Goal: Transaction & Acquisition: Book appointment/travel/reservation

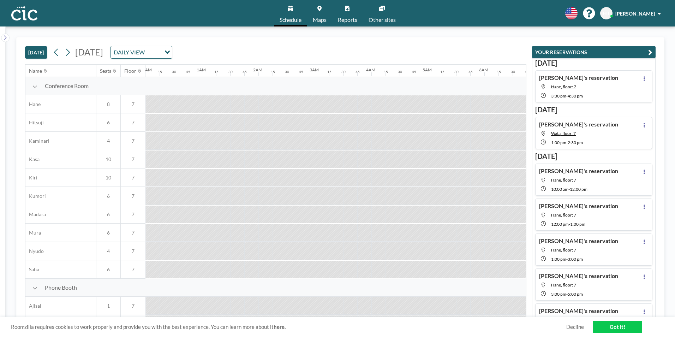
scroll to position [0, 819]
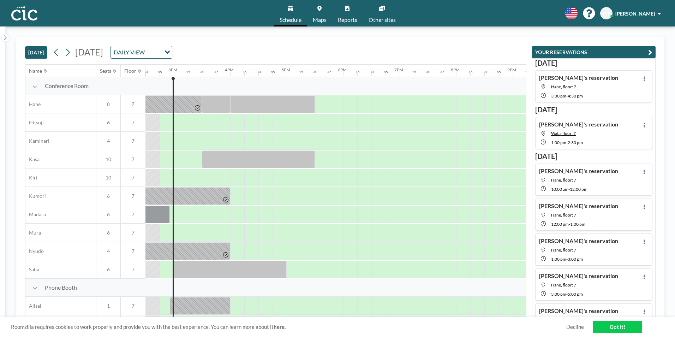
click at [170, 52] on icon "Search for option" at bounding box center [167, 53] width 5 height 4
click at [70, 52] on icon at bounding box center [67, 52] width 7 height 11
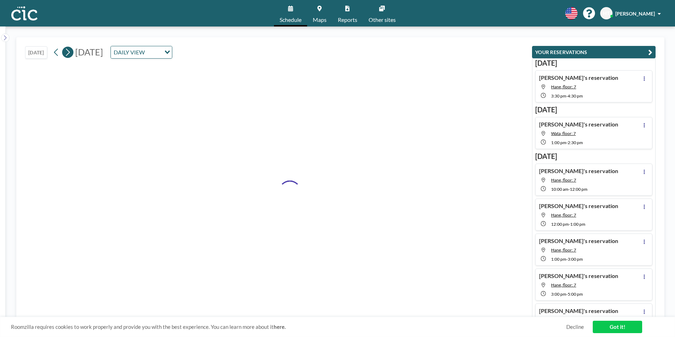
click at [70, 52] on icon at bounding box center [67, 52] width 7 height 11
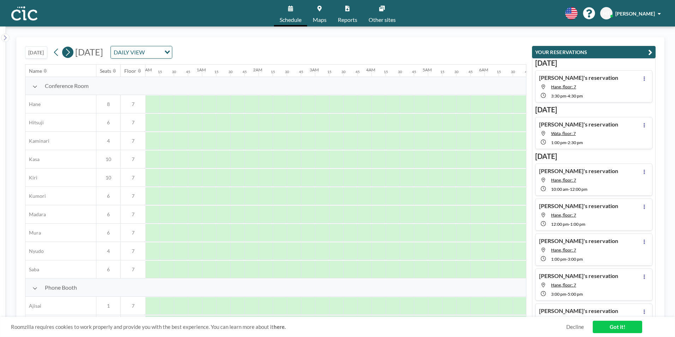
scroll to position [0, 0]
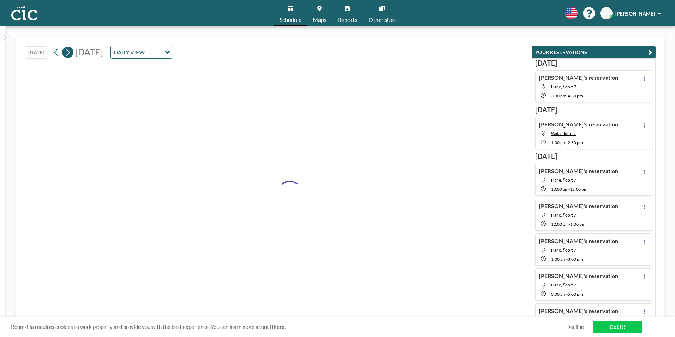
click at [70, 52] on icon at bounding box center [67, 52] width 7 height 11
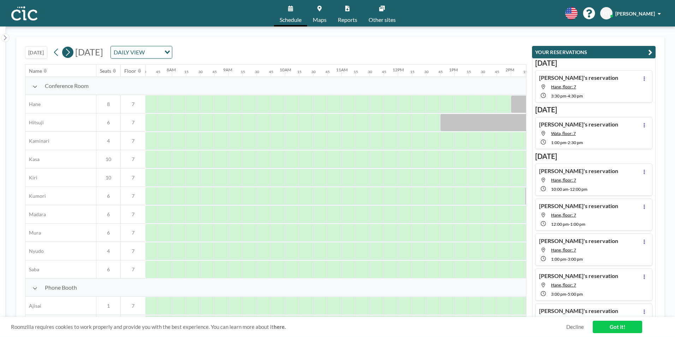
scroll to position [0, 438]
click at [70, 52] on icon at bounding box center [67, 52] width 7 height 11
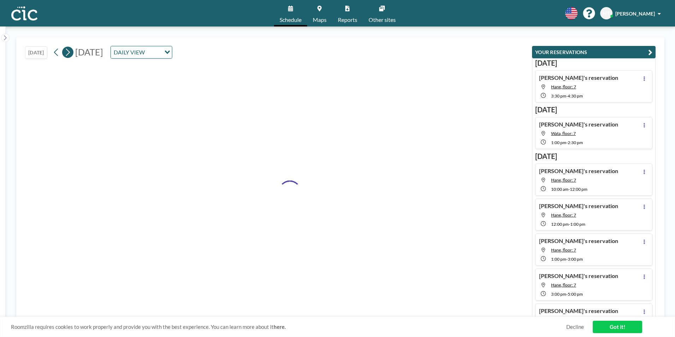
click at [70, 52] on icon at bounding box center [67, 52] width 7 height 11
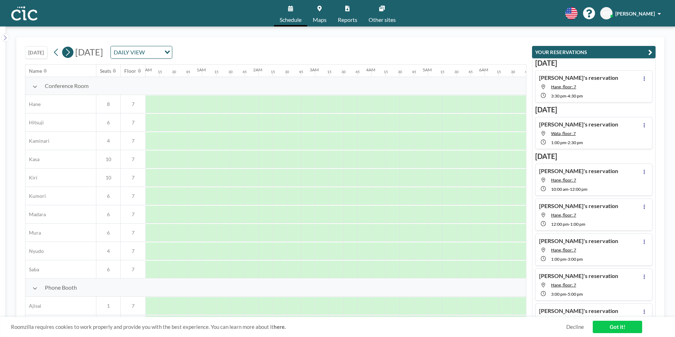
scroll to position [0, 206]
click at [70, 52] on icon at bounding box center [67, 52] width 7 height 11
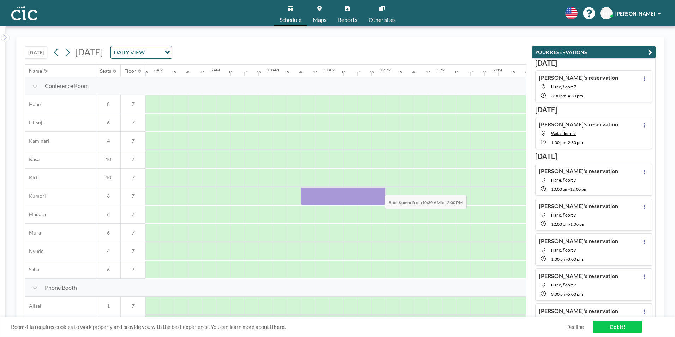
drag, startPoint x: 305, startPoint y: 189, endPoint x: 379, endPoint y: 190, distance: 74.5
click at [379, 190] on div at bounding box center [343, 196] width 85 height 18
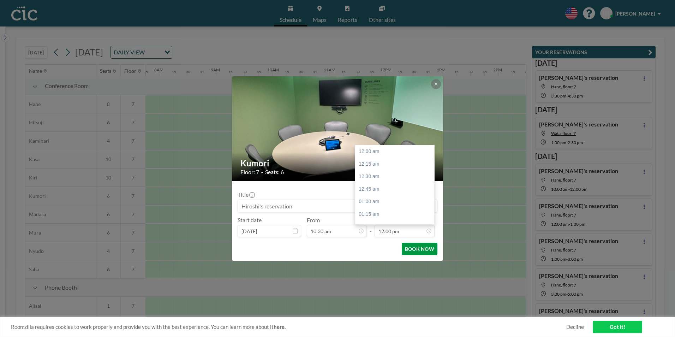
scroll to position [604, 0]
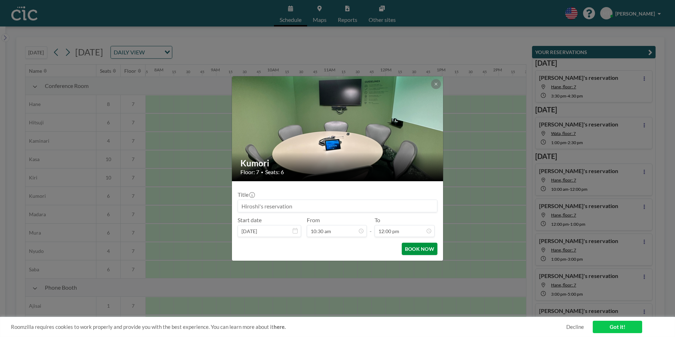
click at [421, 251] on button "BOOK NOW" at bounding box center [420, 249] width 36 height 12
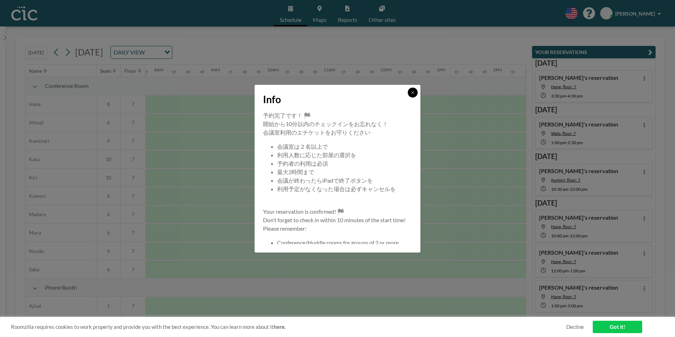
click at [414, 93] on icon at bounding box center [412, 92] width 2 height 2
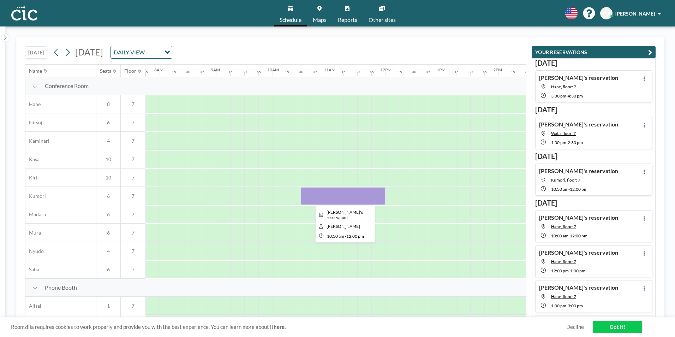
click at [334, 197] on div at bounding box center [343, 196] width 85 height 18
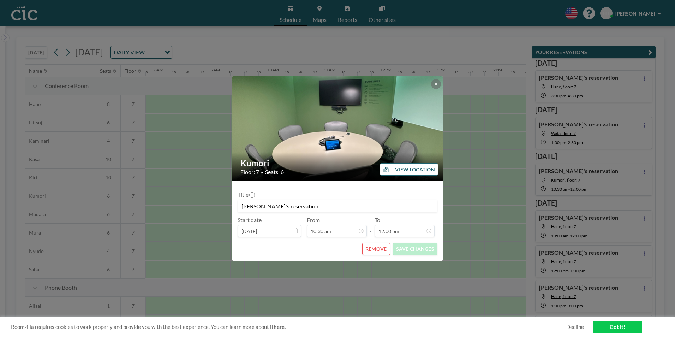
click at [376, 250] on button "REMOVE" at bounding box center [376, 249] width 28 height 12
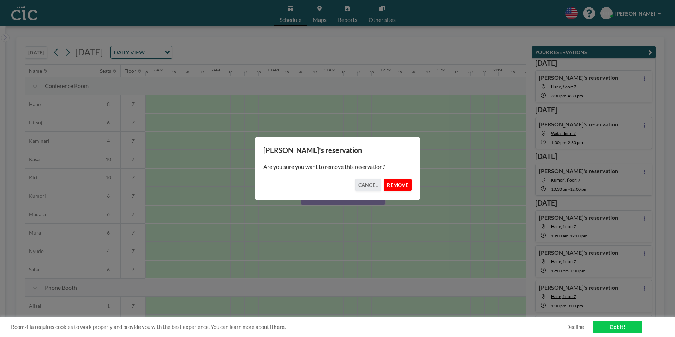
click at [395, 184] on button "REMOVE" at bounding box center [398, 185] width 28 height 12
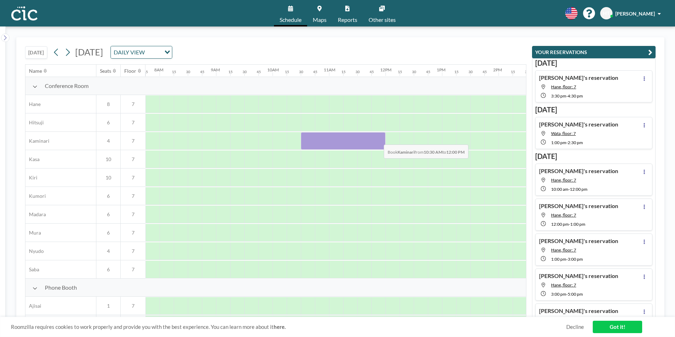
drag, startPoint x: 307, startPoint y: 139, endPoint x: 378, endPoint y: 139, distance: 71.3
click at [378, 139] on div at bounding box center [343, 141] width 85 height 18
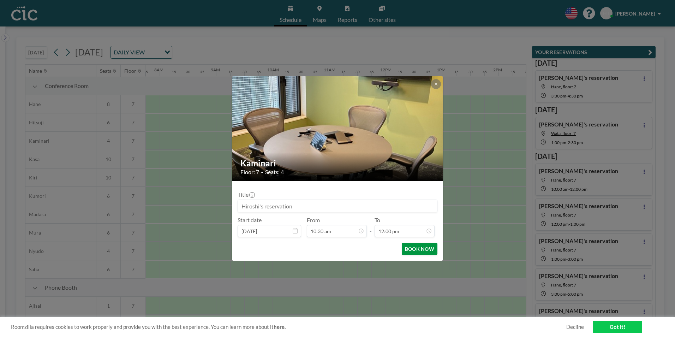
click at [423, 251] on button "BOOK NOW" at bounding box center [420, 249] width 36 height 12
